Goal: Task Accomplishment & Management: Manage account settings

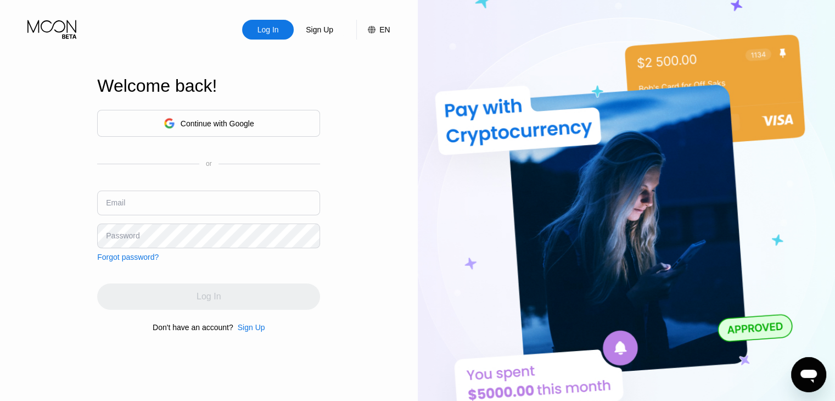
type input "[EMAIL_ADDRESS][DOMAIN_NAME]"
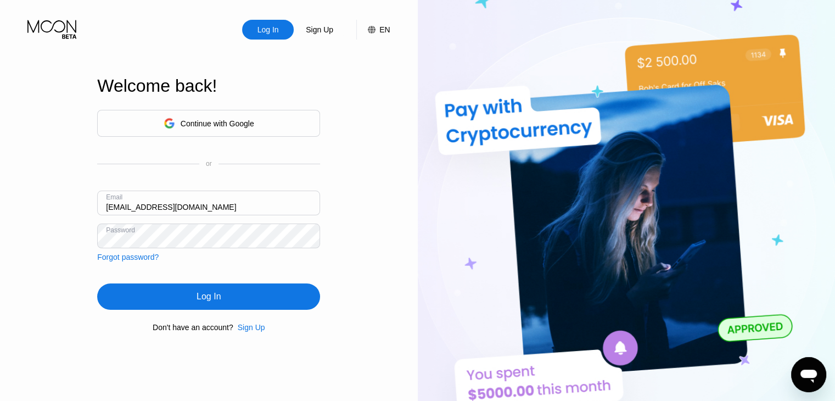
click at [365, 260] on div "Log In Sign Up EN Language Select an item Save Welcome back! Continue with Goog…" at bounding box center [209, 220] width 418 height 441
click at [224, 305] on div "Log In" at bounding box center [208, 296] width 223 height 26
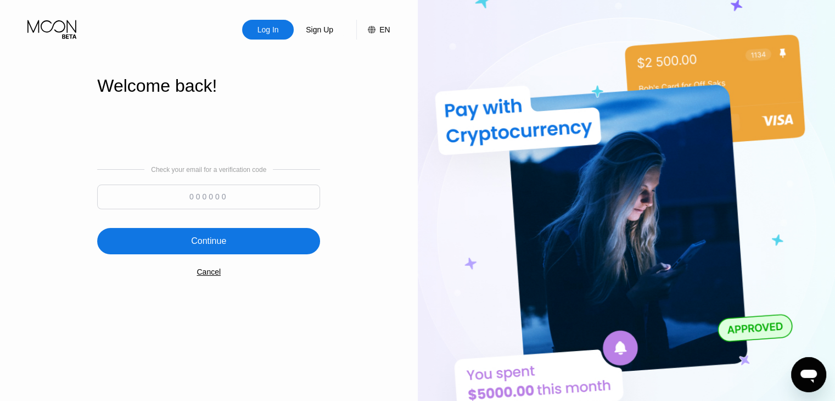
click at [203, 203] on input at bounding box center [208, 196] width 223 height 25
paste input "656368"
type input "656368"
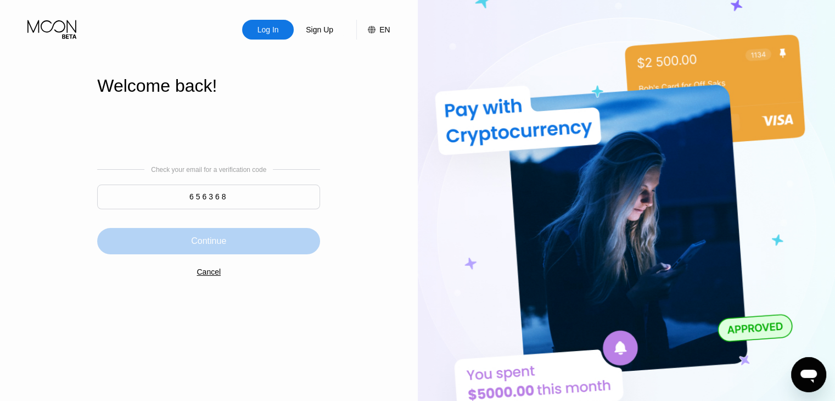
click at [208, 242] on div "Continue" at bounding box center [208, 241] width 35 height 11
